Goal: Information Seeking & Learning: Learn about a topic

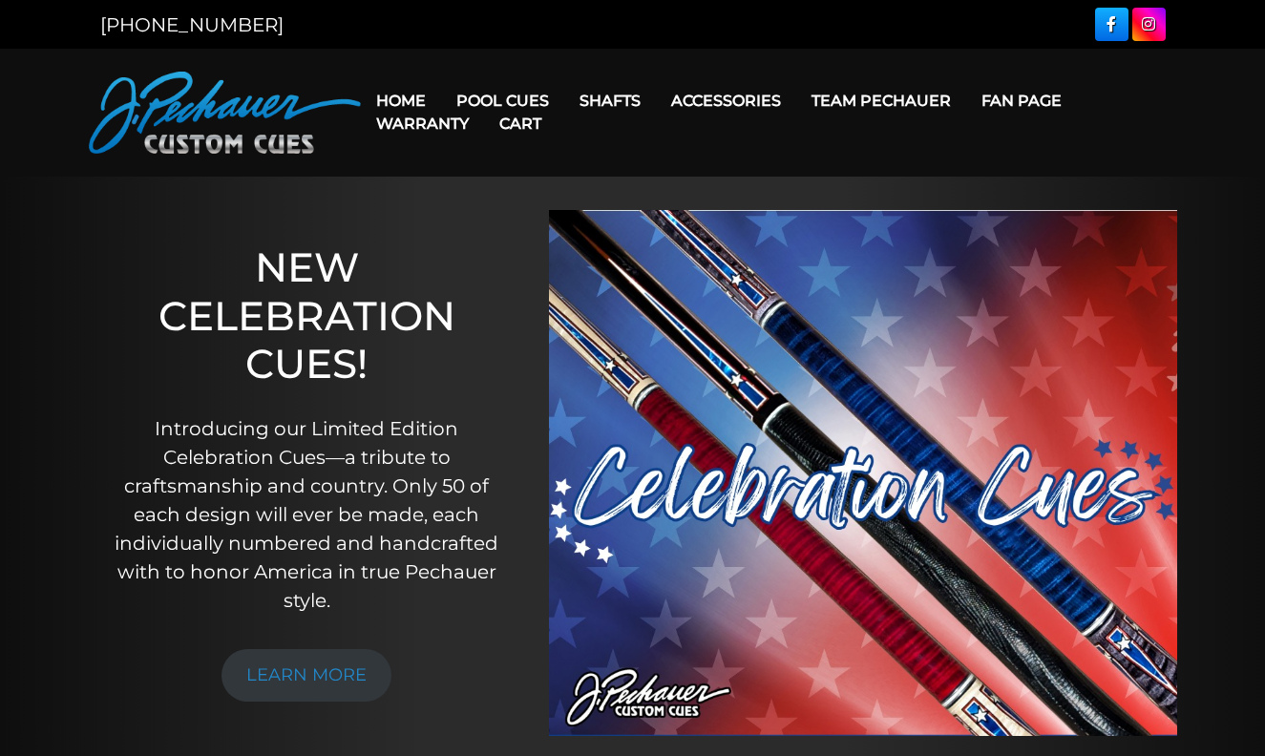
scroll to position [81, 0]
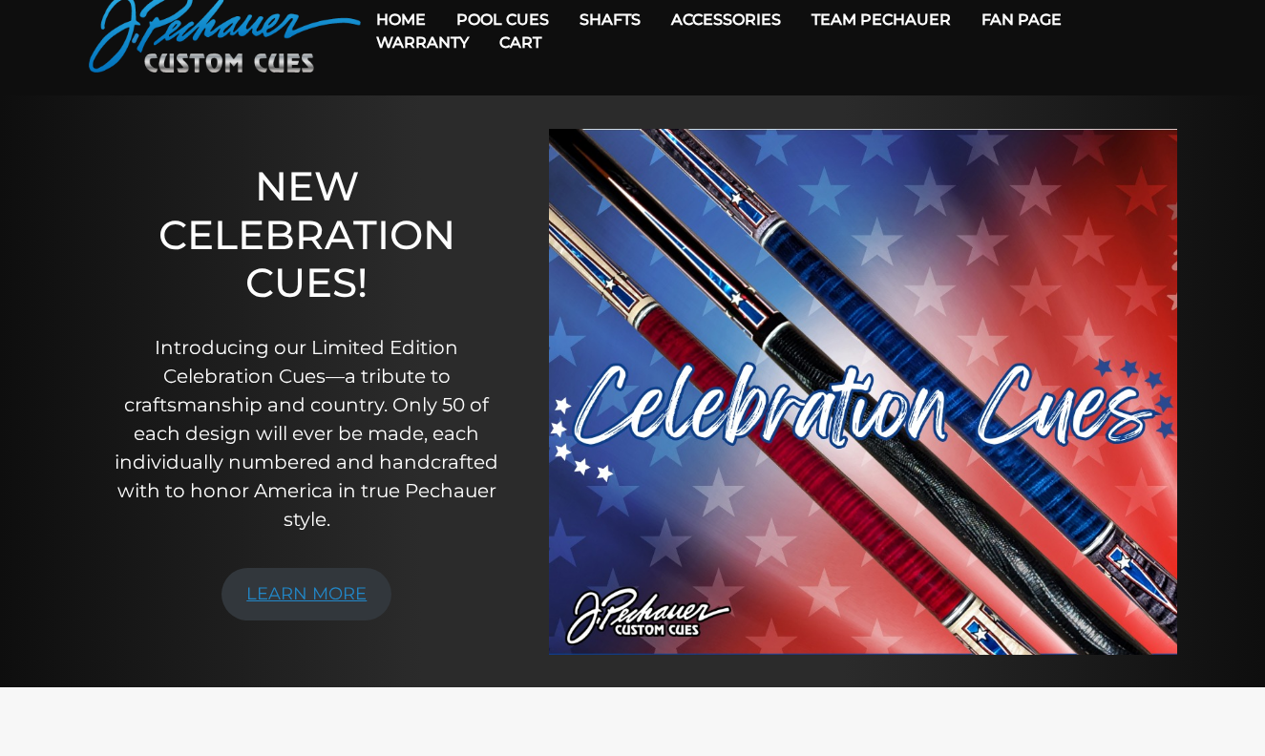
click at [285, 598] on link "LEARN MORE" at bounding box center [306, 594] width 170 height 53
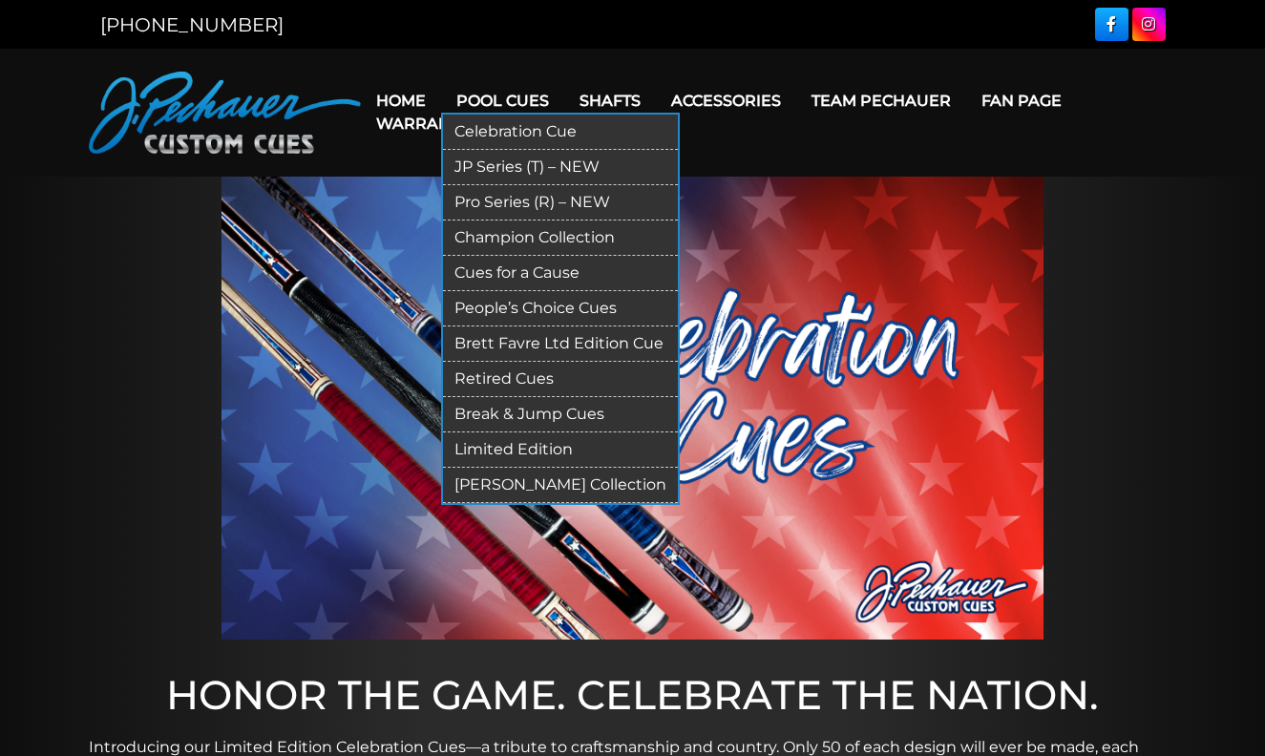
click at [508, 166] on link "JP Series (T) – NEW" at bounding box center [560, 167] width 235 height 35
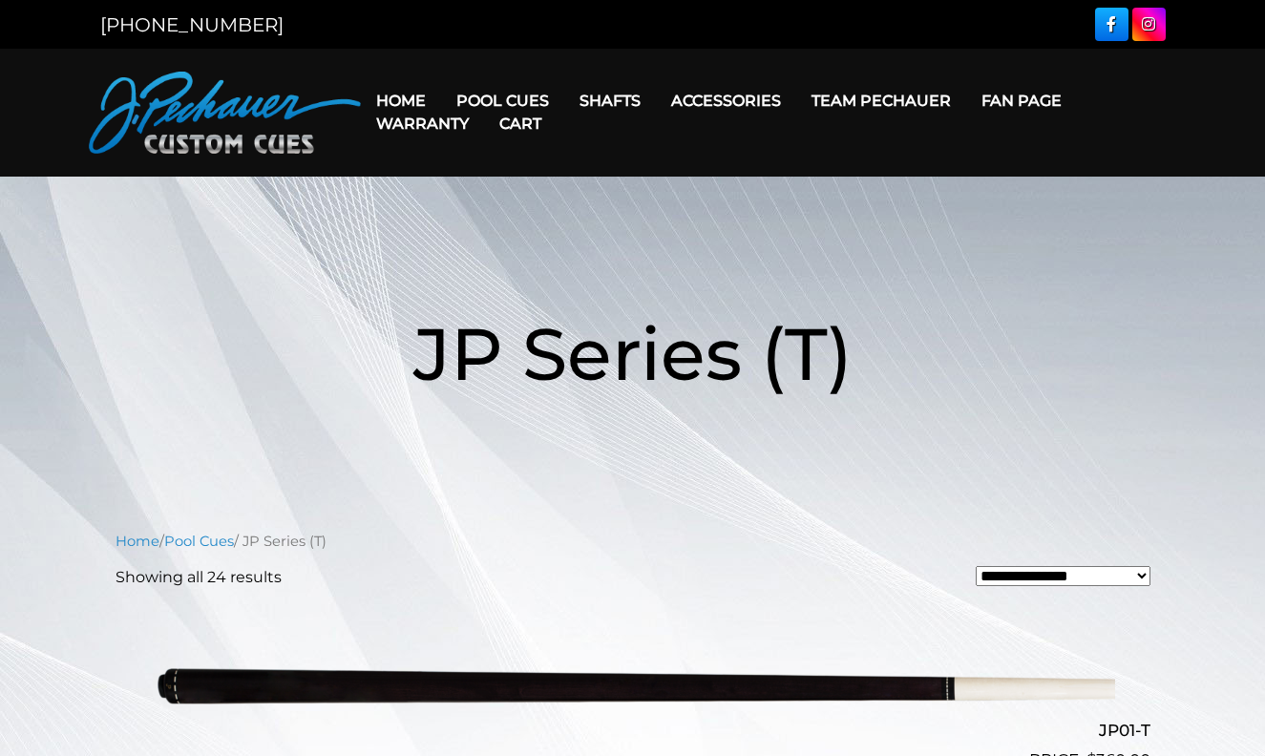
scroll to position [1, 0]
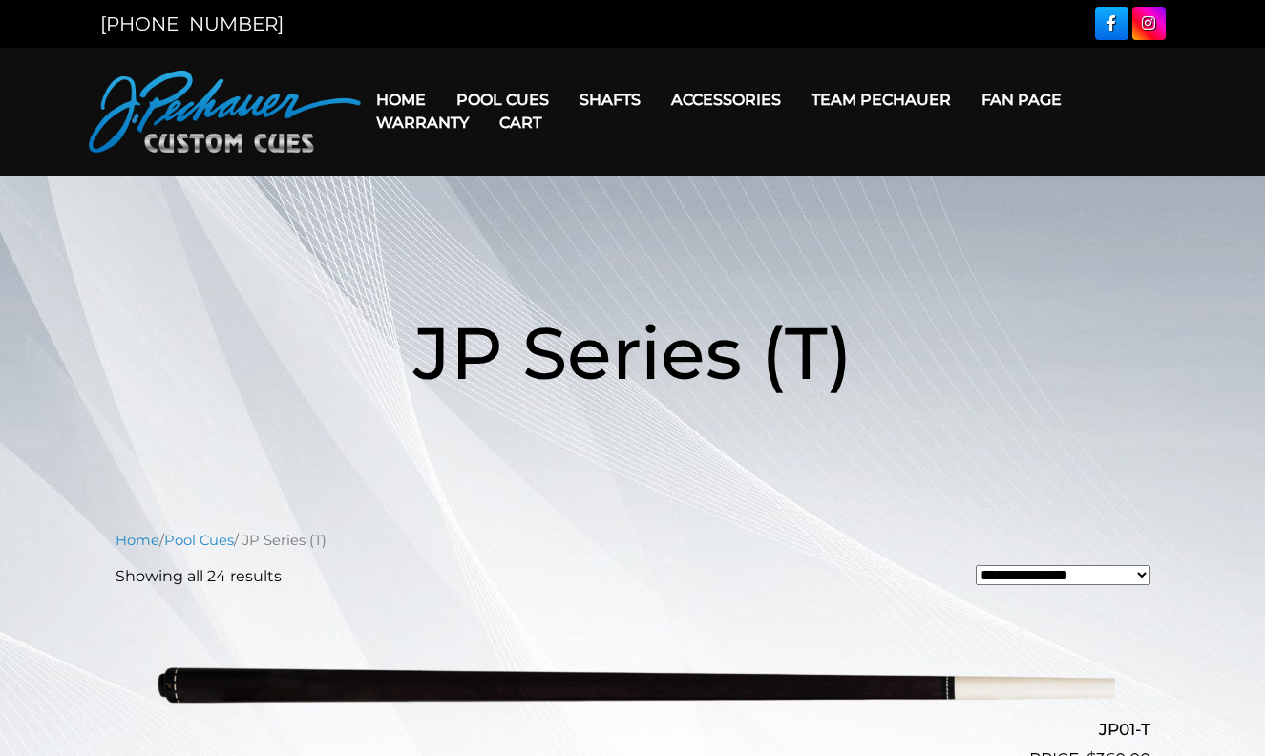
click at [490, 99] on link "Cart" at bounding box center [520, 122] width 73 height 49
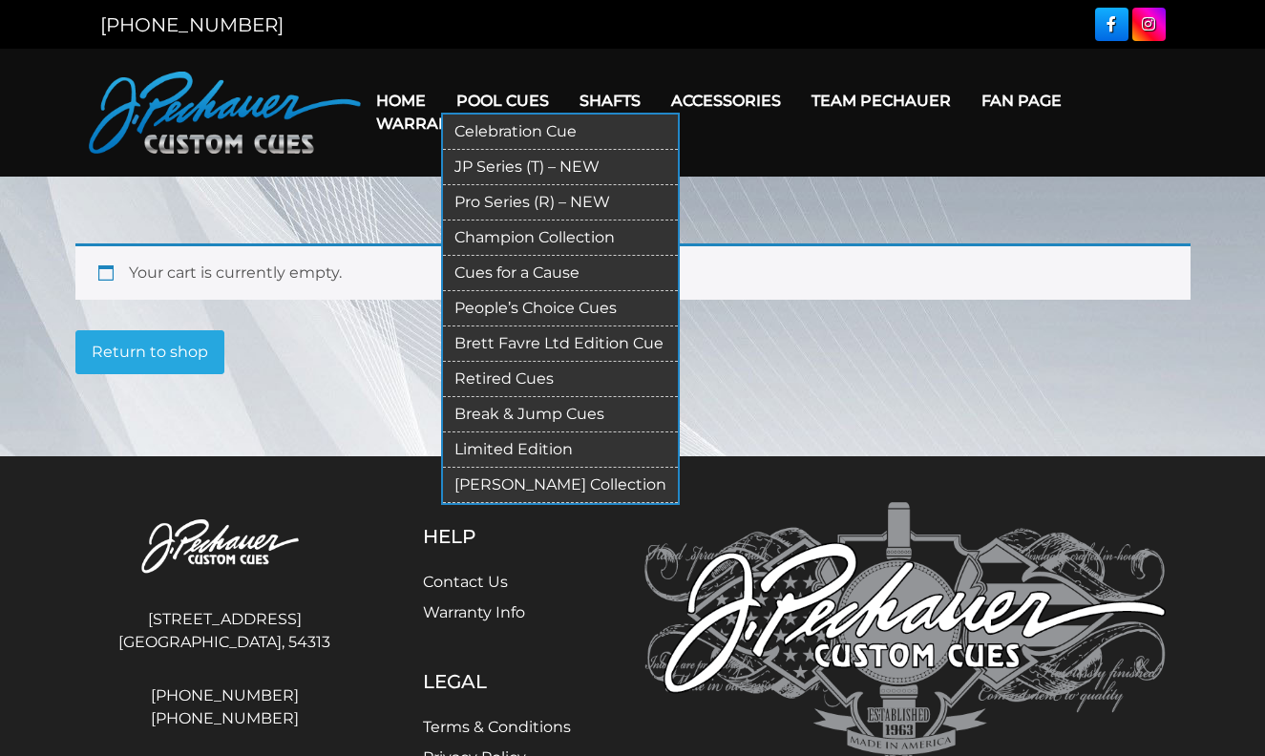
click at [480, 204] on link "Pro Series (R) – NEW" at bounding box center [560, 202] width 235 height 35
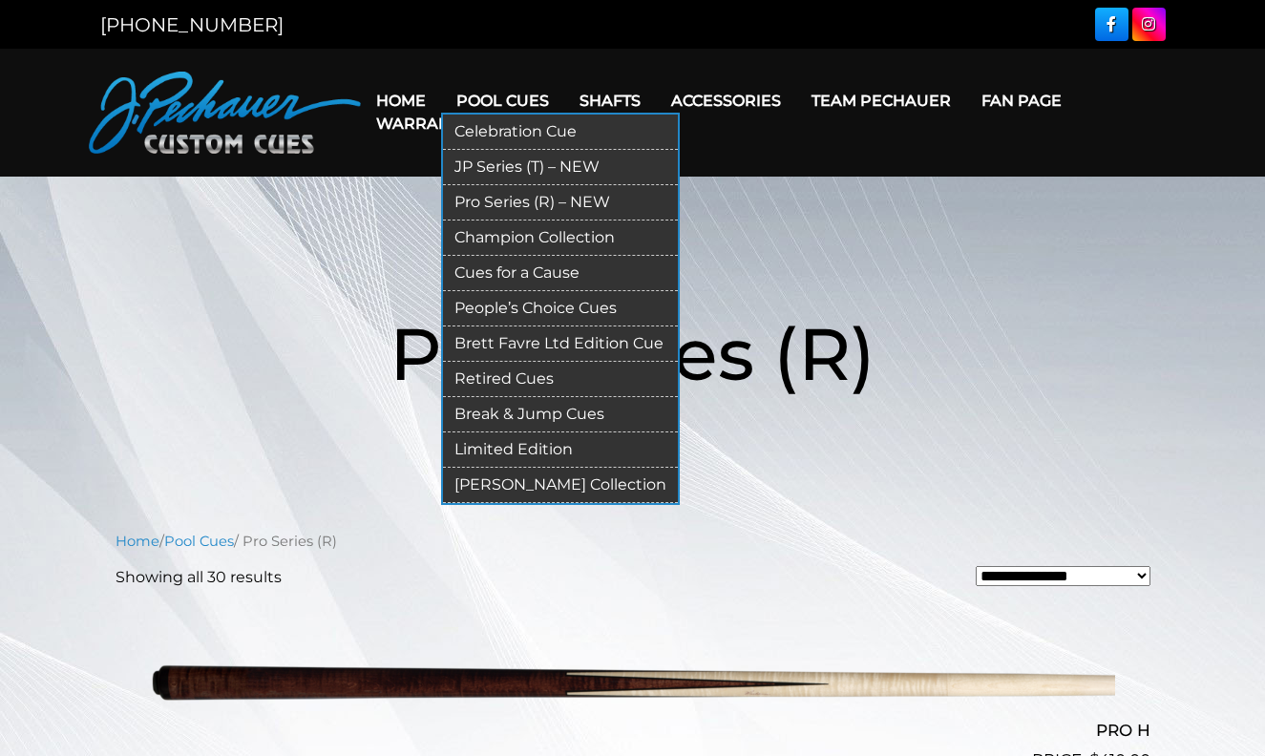
click at [494, 275] on link "Cues for a Cause" at bounding box center [560, 273] width 235 height 35
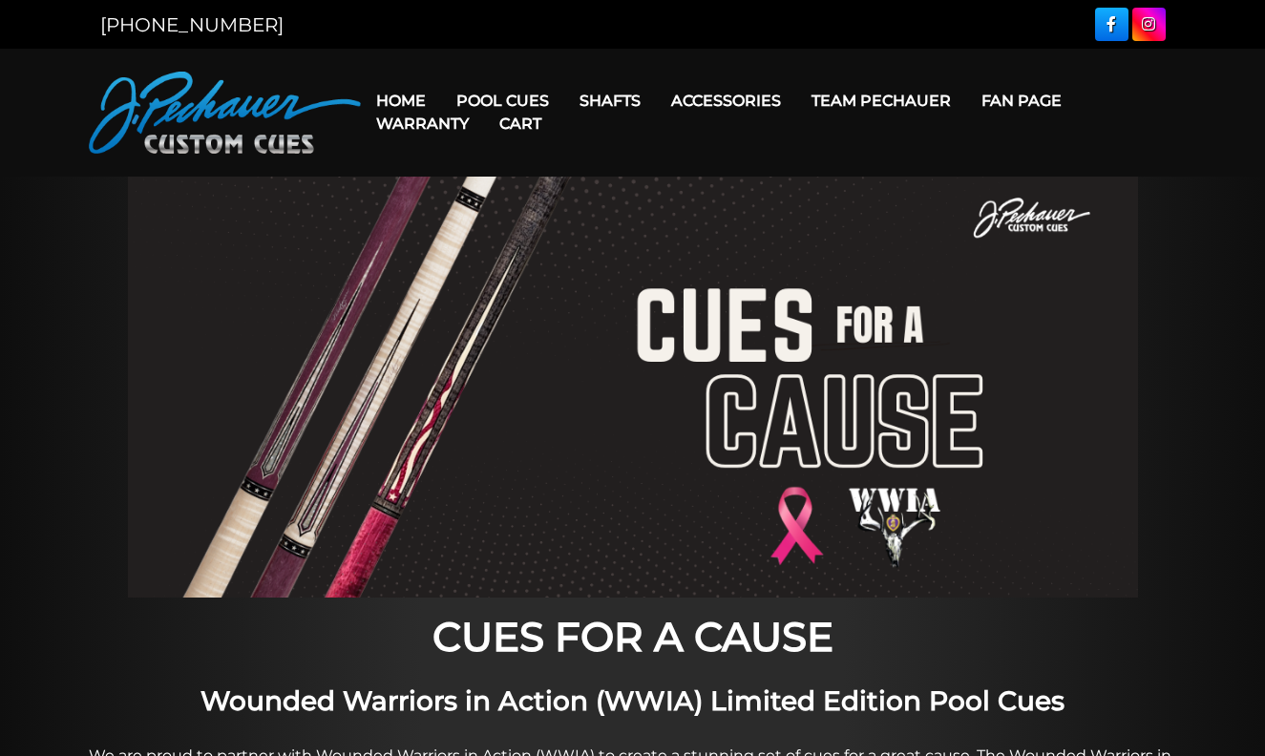
click at [502, 101] on link "Cart" at bounding box center [520, 123] width 73 height 49
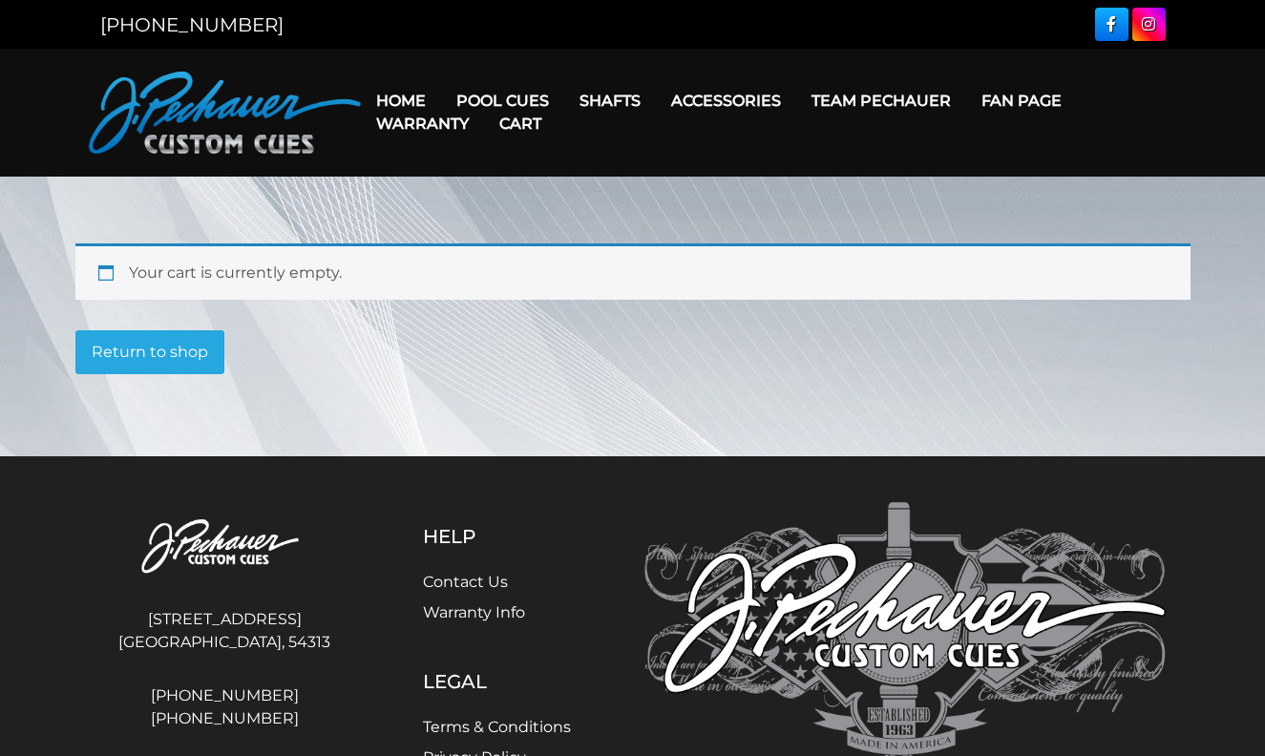
click at [1056, 102] on link "Fan Page" at bounding box center [1021, 100] width 111 height 49
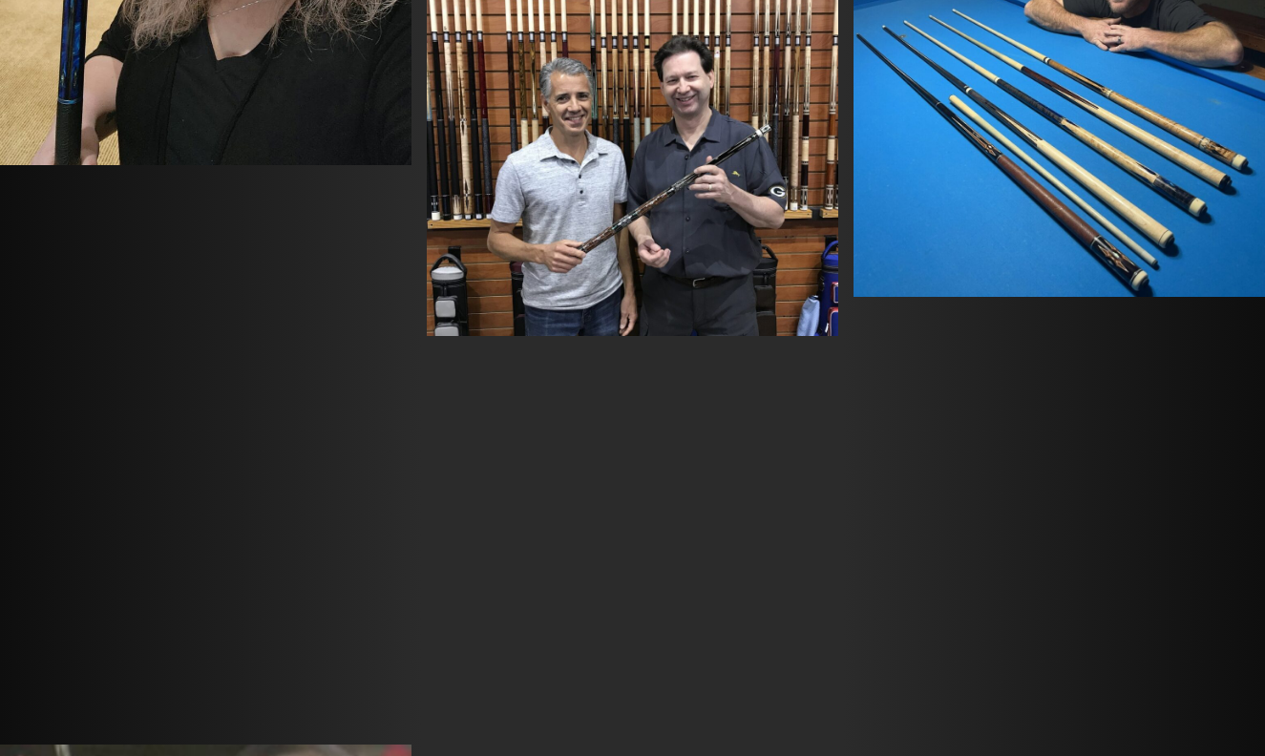
scroll to position [5660, 0]
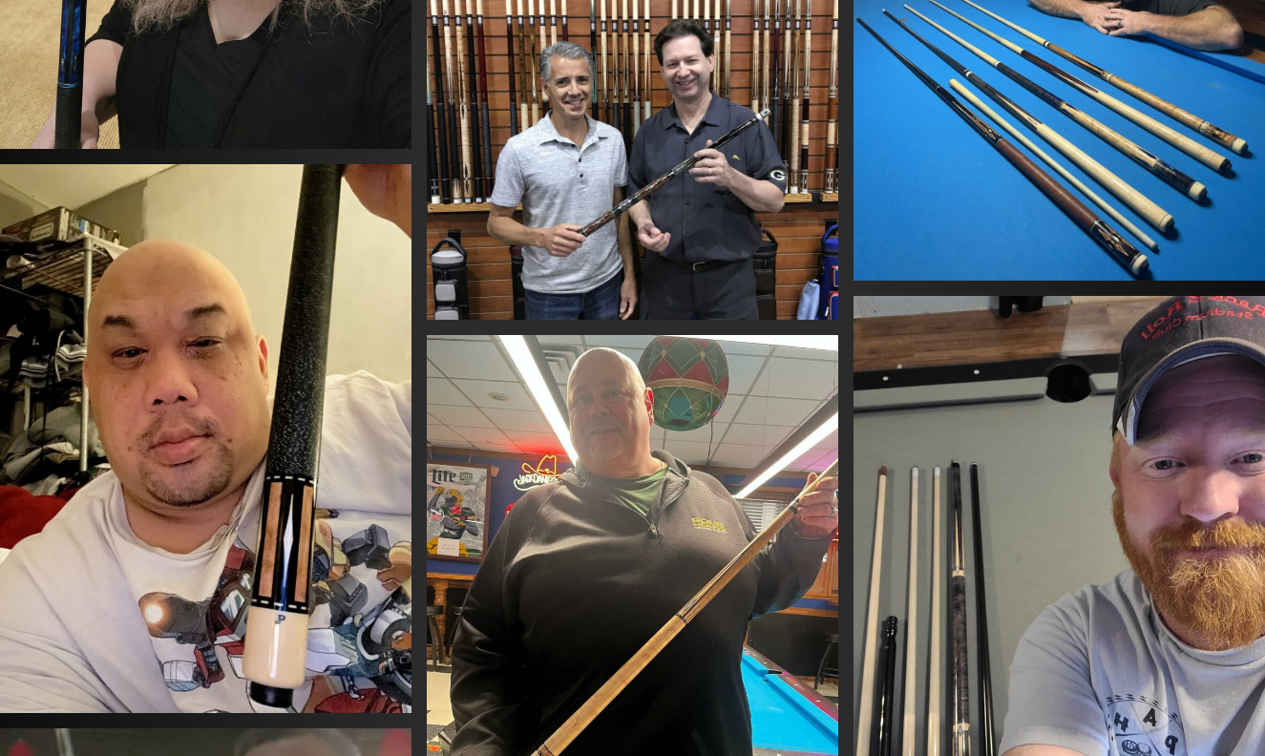
click at [334, 584] on img at bounding box center [205, 438] width 411 height 549
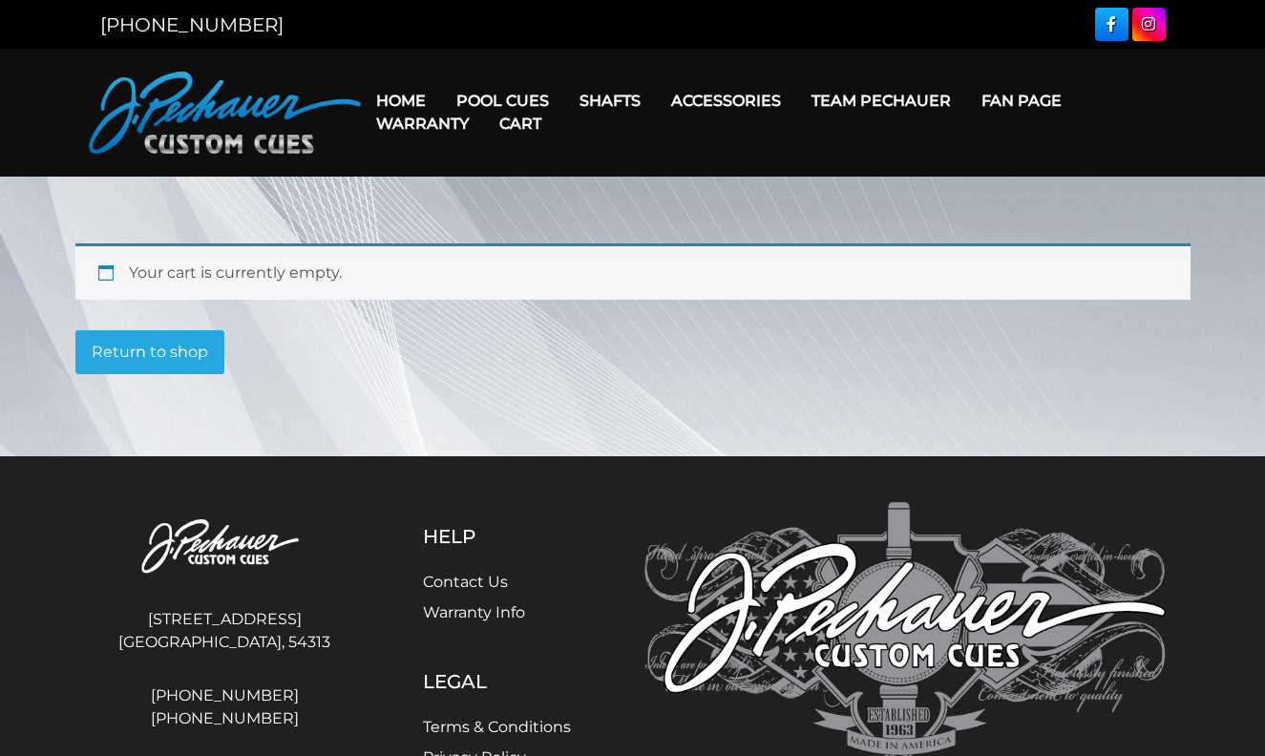
click at [1046, 106] on link "Fan Page" at bounding box center [1021, 100] width 111 height 49
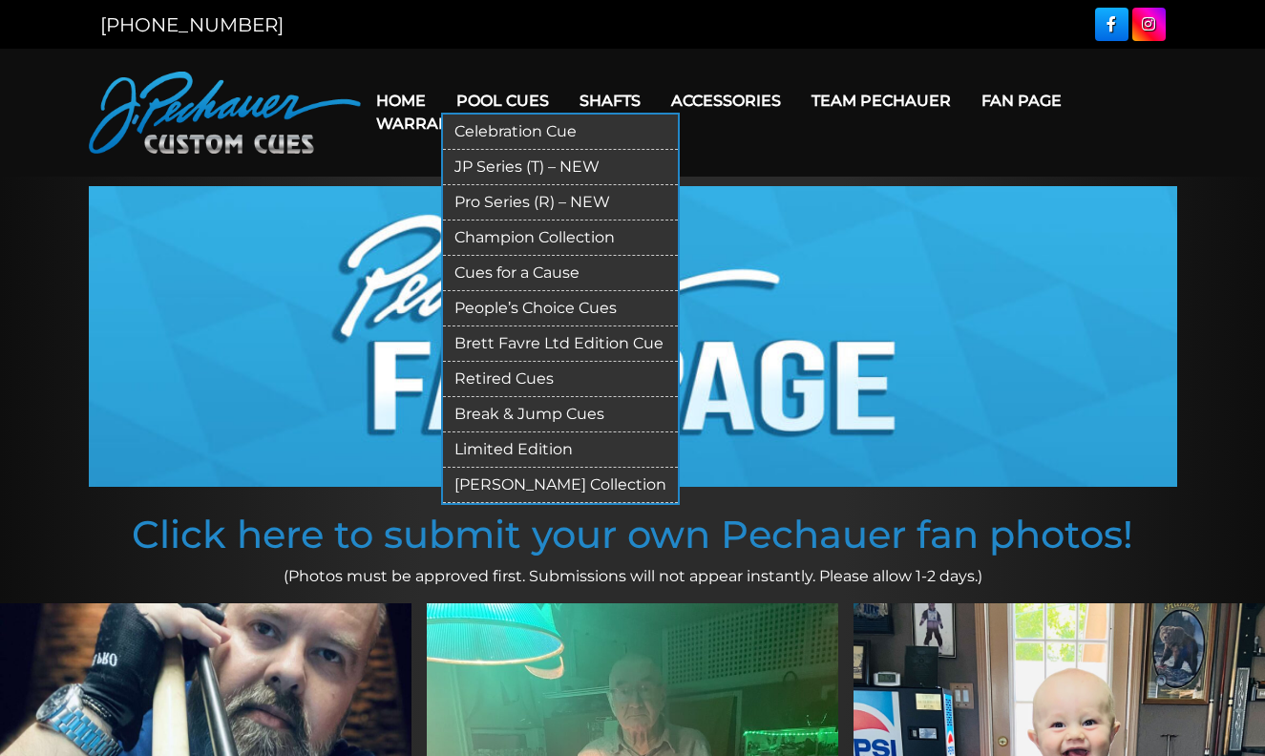
click at [555, 303] on link "People’s Choice Cues" at bounding box center [560, 308] width 235 height 35
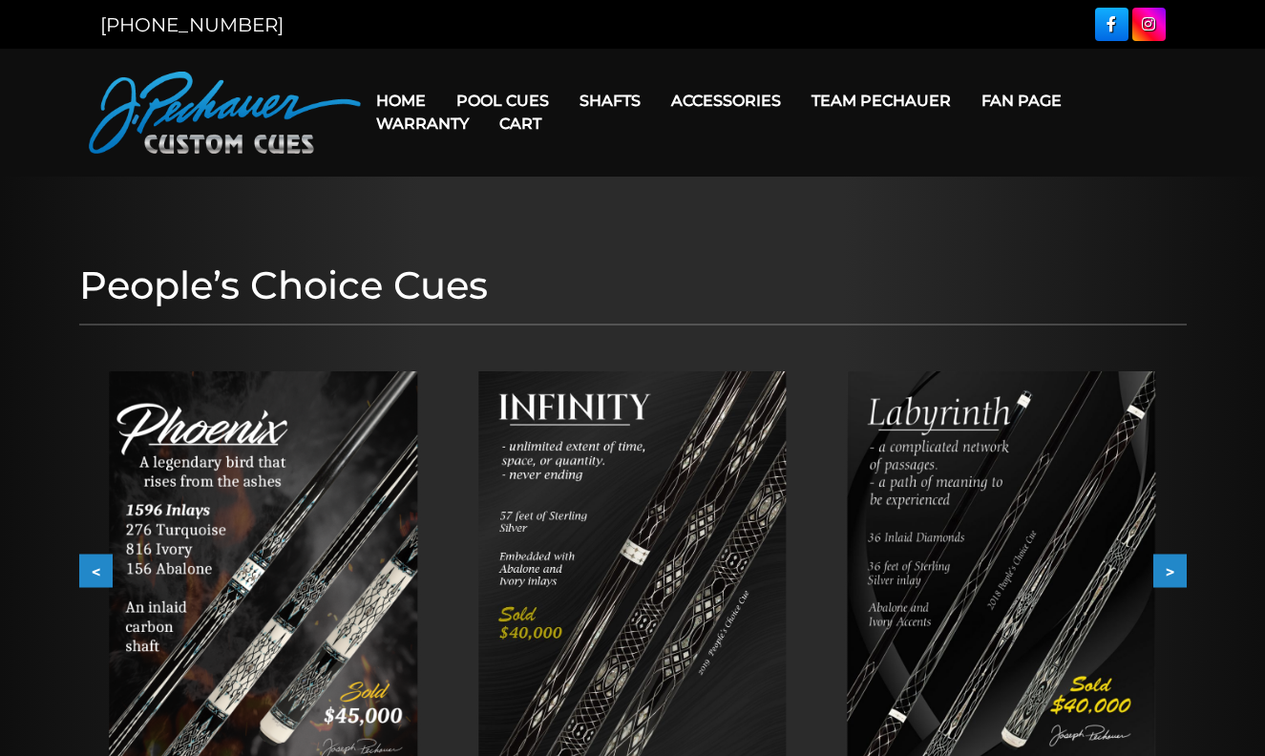
click at [476, 104] on link "Warranty" at bounding box center [422, 123] width 123 height 49
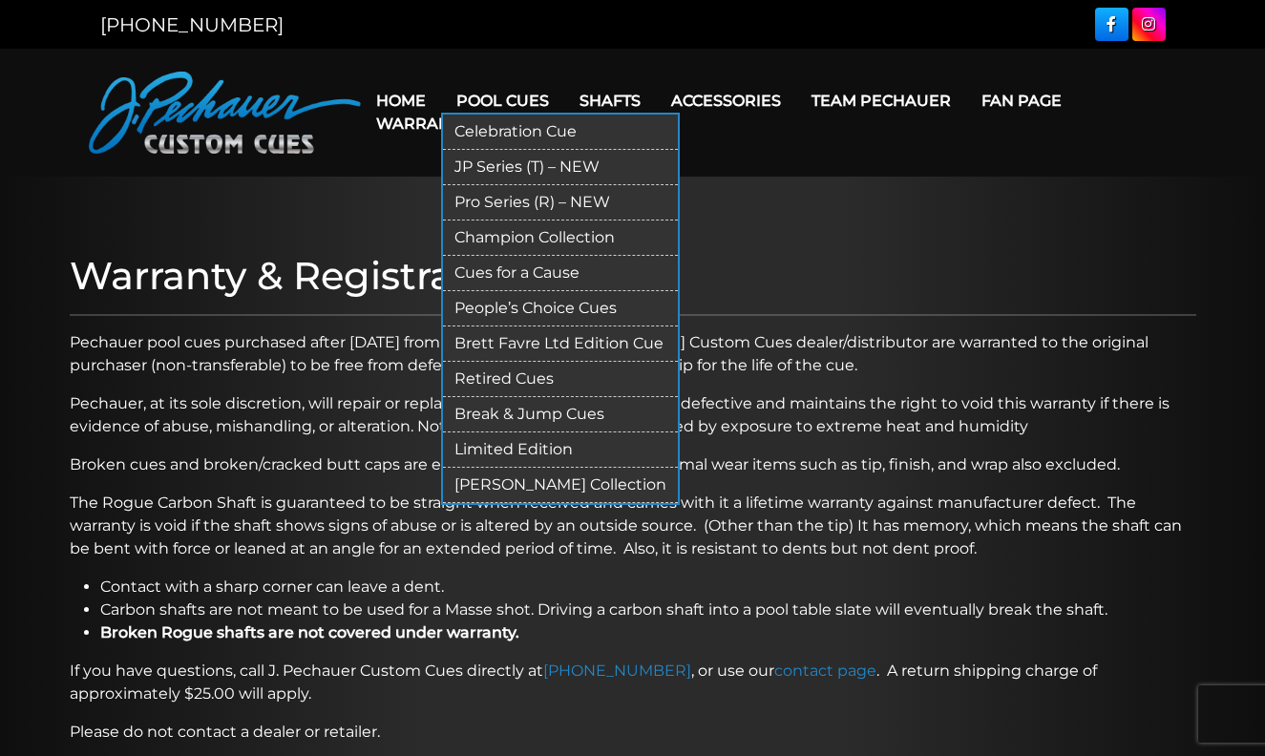
click at [473, 201] on link "Pro Series (R) – NEW" at bounding box center [560, 202] width 235 height 35
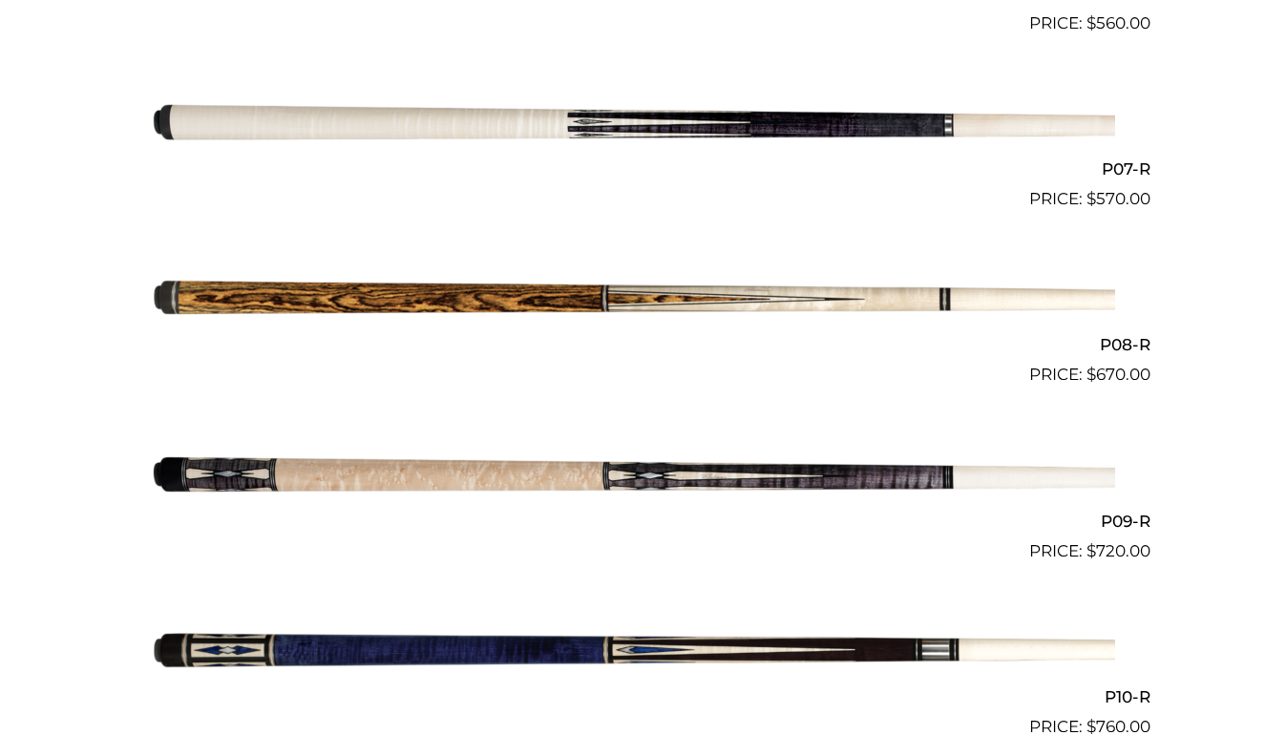
scroll to position [1623, 0]
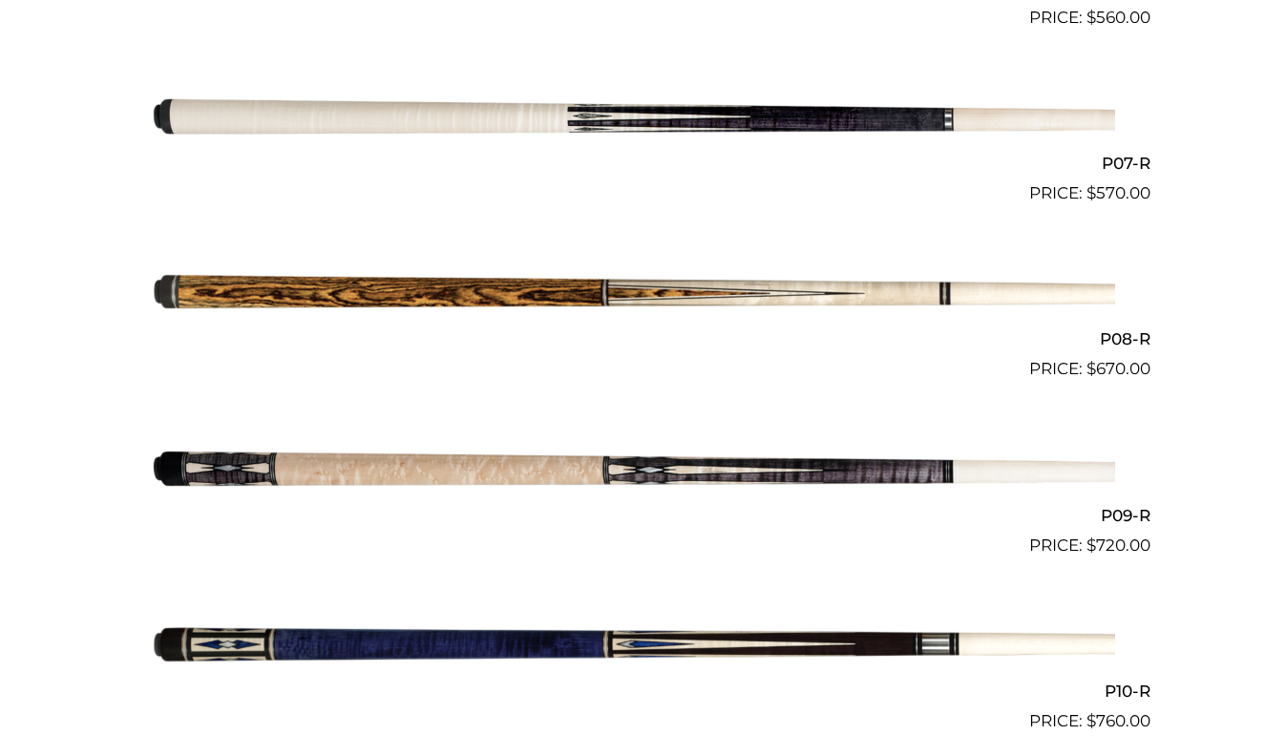
click at [410, 477] on img at bounding box center [633, 469] width 964 height 160
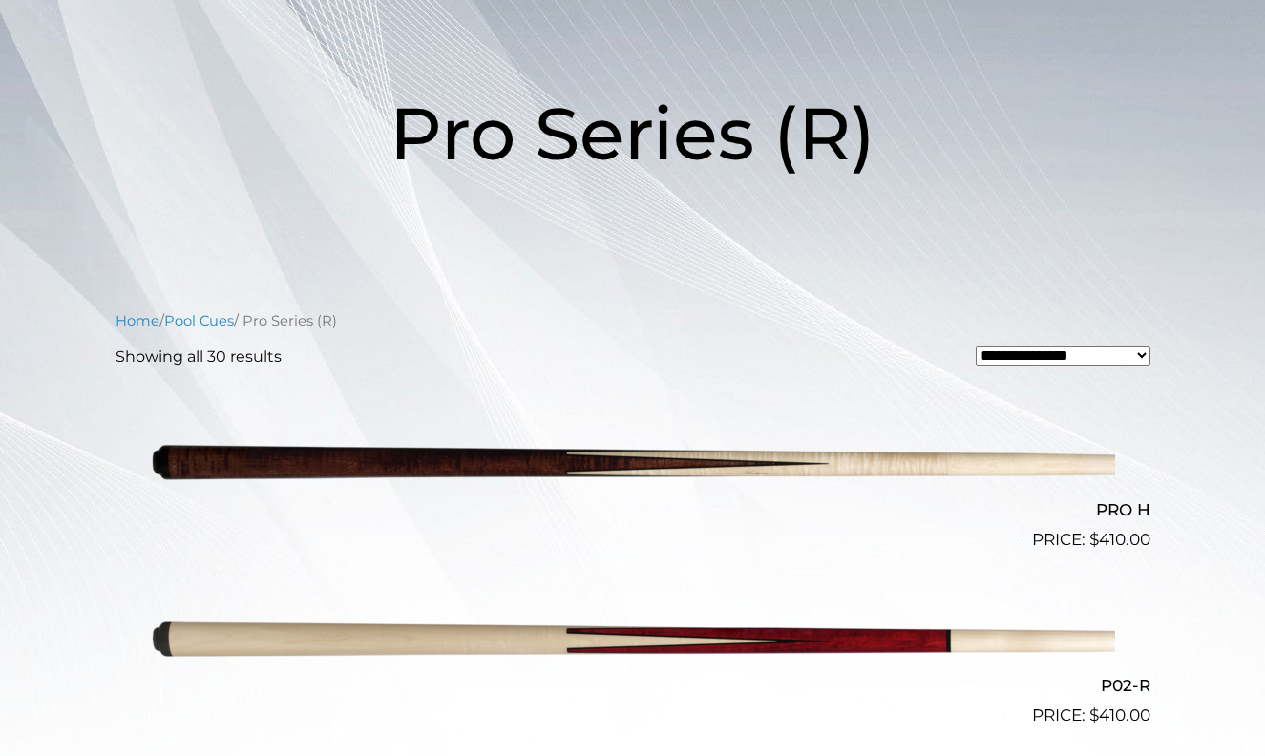
scroll to position [219, 0]
